Goal: Transaction & Acquisition: Purchase product/service

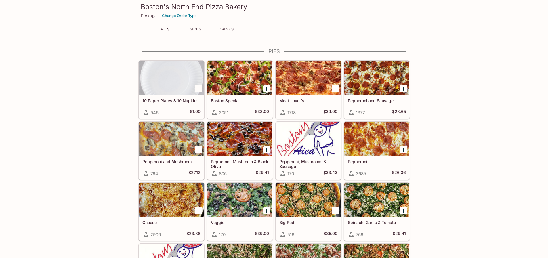
click at [233, 98] on h5 "Boston Special" at bounding box center [240, 100] width 58 height 5
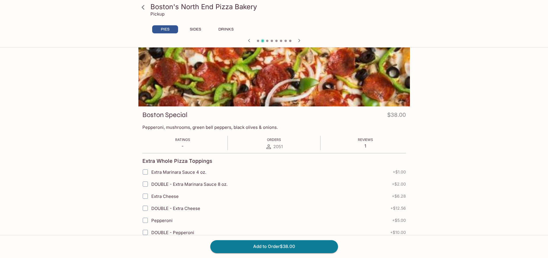
scroll to position [58, 0]
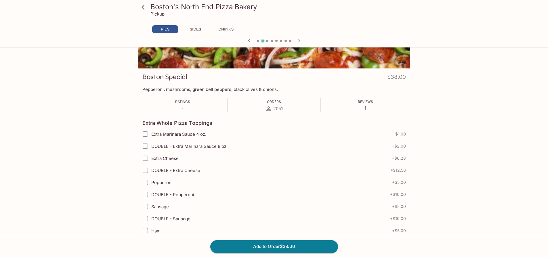
click at [146, 134] on input "Extra Marinara Sauce 4 oz." at bounding box center [145, 134] width 12 height 12
checkbox input "false"
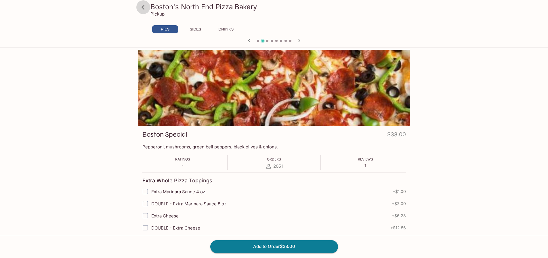
click at [143, 10] on icon at bounding box center [143, 7] width 10 height 10
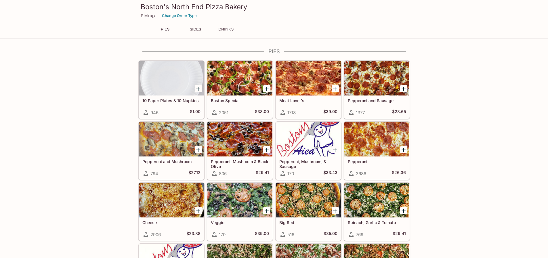
click at [266, 149] on icon "Add Pepperoni, Mushroom & Black Olive" at bounding box center [266, 149] width 7 height 7
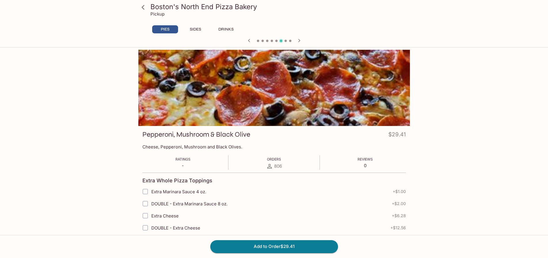
scroll to position [58, 0]
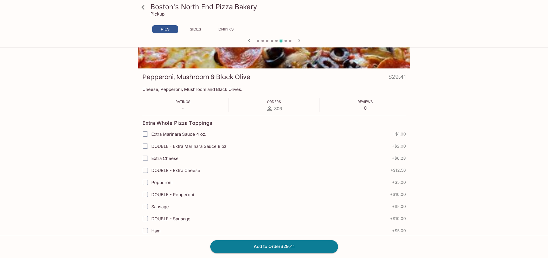
click at [146, 134] on input "Extra Marinara Sauce 4 oz." at bounding box center [145, 134] width 12 height 12
checkbox input "true"
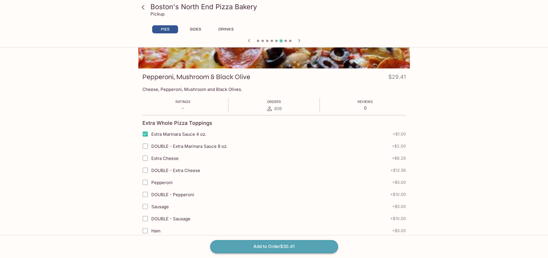
click at [272, 244] on button "Add to Order $30.41" at bounding box center [274, 246] width 128 height 13
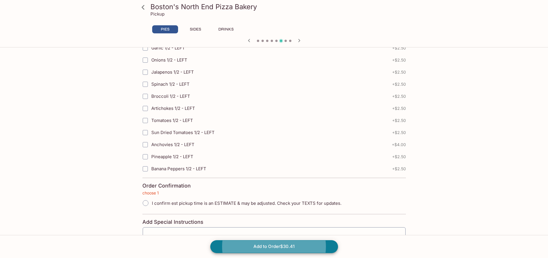
scroll to position [1269, 0]
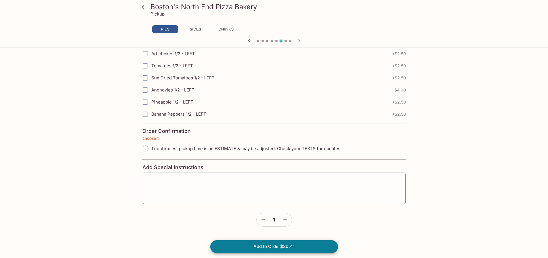
click at [182, 178] on textarea at bounding box center [274, 188] width 255 height 22
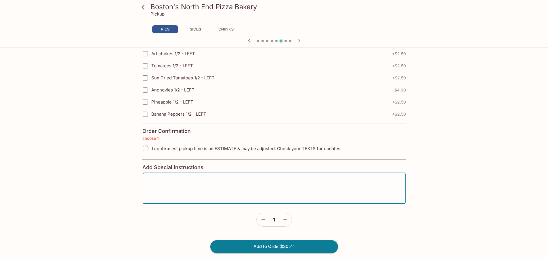
click at [146, 149] on input "I confirm est pickup time is an ESTIMATE & may be adjusted. Check your TEXTS fo…" at bounding box center [145, 148] width 12 height 12
radio input "true"
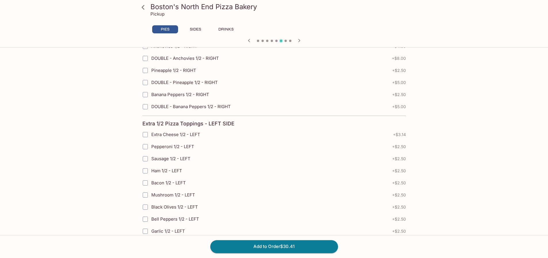
scroll to position [952, 0]
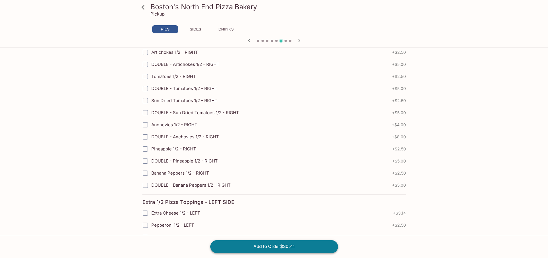
click at [286, 245] on button "Add to Order $30.41" at bounding box center [274, 246] width 128 height 13
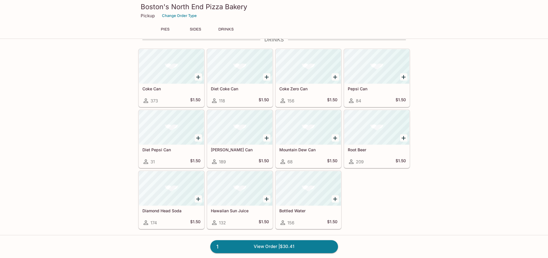
scroll to position [188, 0]
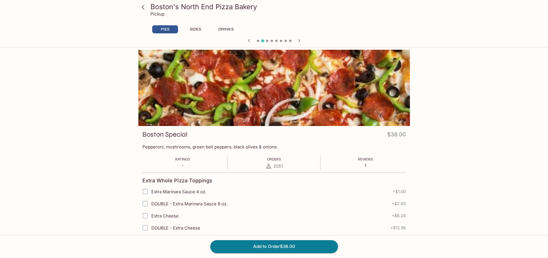
click at [145, 192] on input "Extra Marinara Sauce 4 oz." at bounding box center [145, 192] width 12 height 12
checkbox input "true"
click at [281, 244] on button "Add to Order $39.00" at bounding box center [274, 246] width 128 height 13
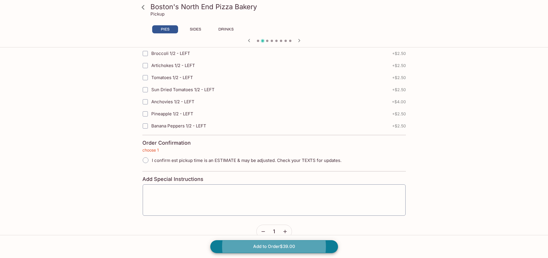
scroll to position [1269, 0]
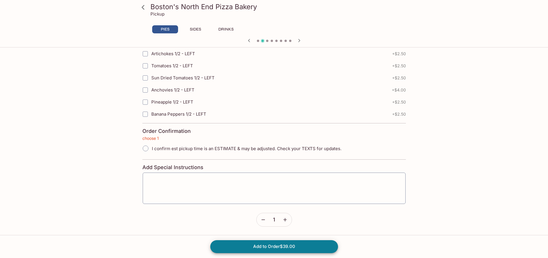
click at [143, 150] on input "I confirm est pickup time is an ESTIMATE & may be adjusted. Check your TEXTS fo…" at bounding box center [145, 148] width 12 height 12
radio input "true"
click at [273, 244] on button "Add to Order $39.00" at bounding box center [274, 246] width 128 height 13
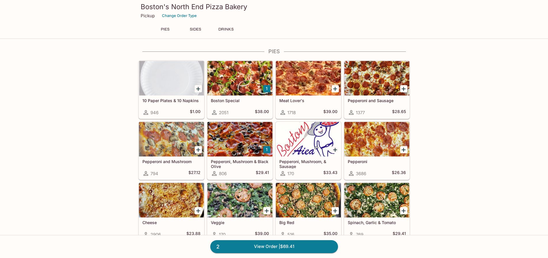
scroll to position [188, 0]
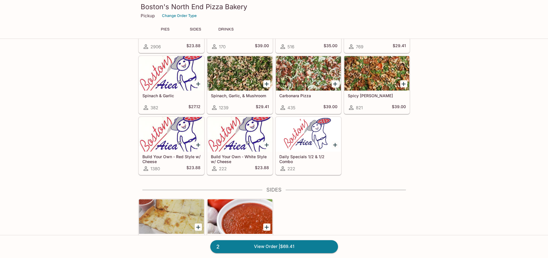
click at [426, 203] on div "PIES 10 Paper Plates & 10 Napkins 946 $1.00 1 Boston Special 2051 $38.00 Meat L…" at bounding box center [274, 176] width 548 height 630
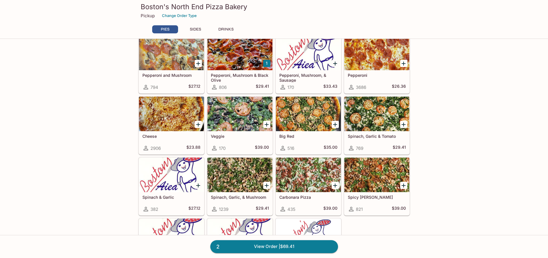
scroll to position [144, 0]
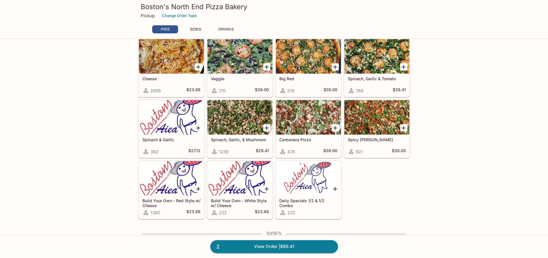
click at [303, 139] on h5 "Carbonara Pizza" at bounding box center [308, 139] width 58 height 5
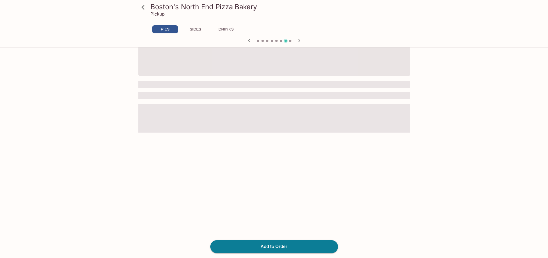
scroll to position [50, 0]
